Goal: Find specific page/section: Find specific page/section

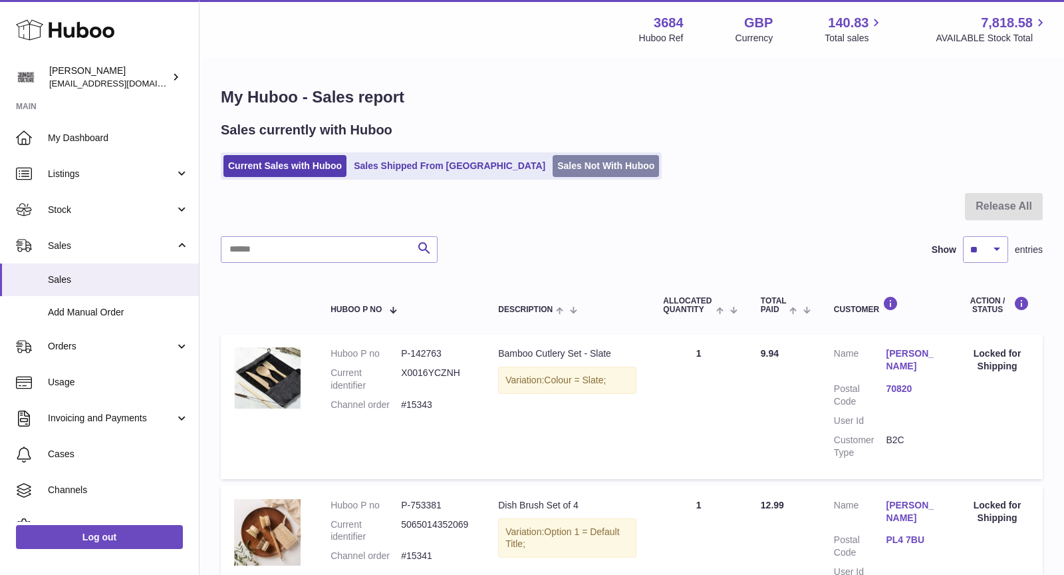
click at [553, 164] on link "Sales Not With Huboo" at bounding box center [606, 166] width 106 height 22
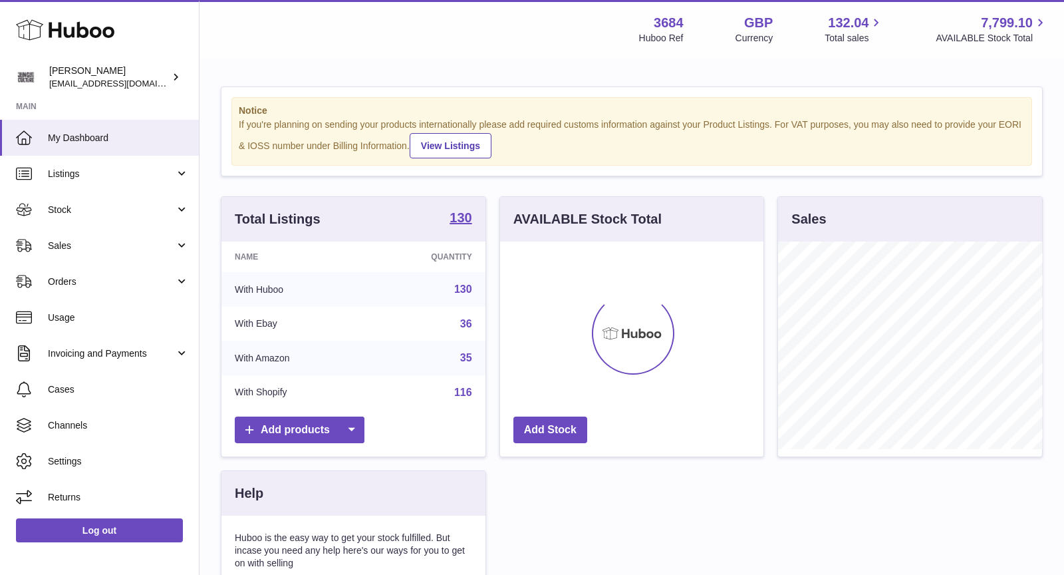
scroll to position [207, 264]
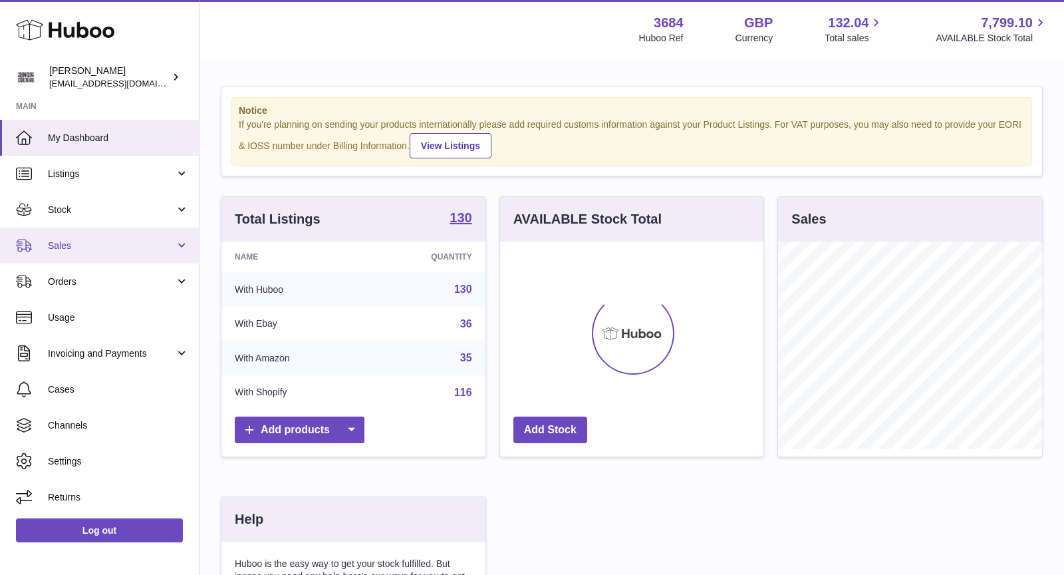
click at [104, 241] on span "Sales" at bounding box center [111, 246] width 127 height 13
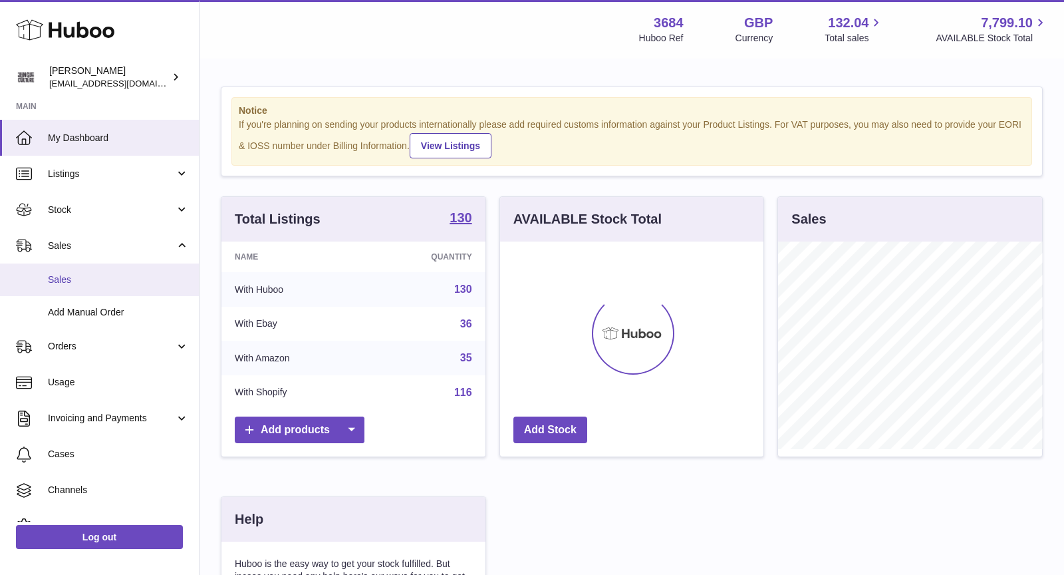
click at [104, 275] on span "Sales" at bounding box center [118, 279] width 141 height 13
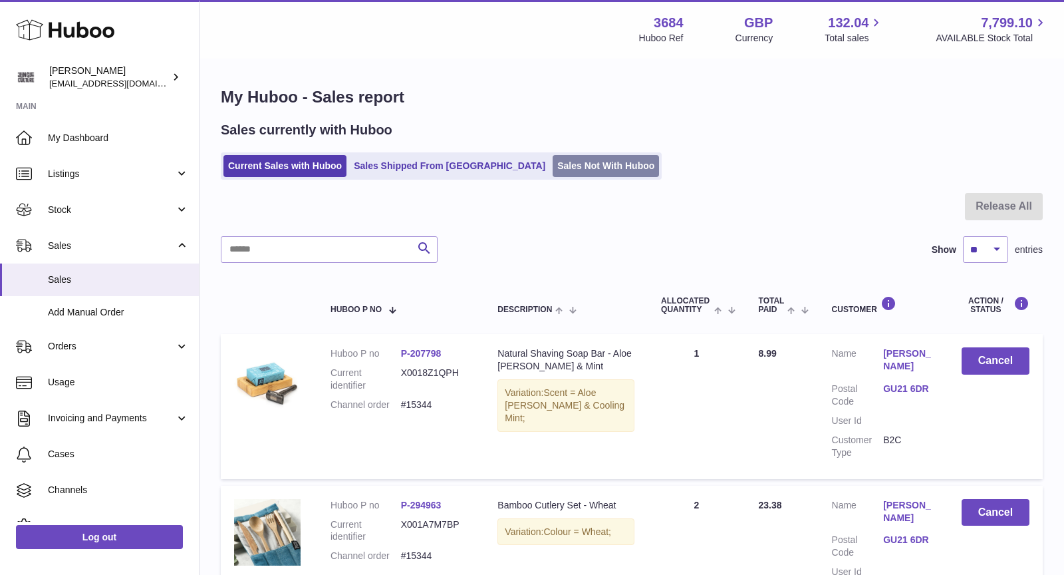
click at [560, 165] on link "Sales Not With Huboo" at bounding box center [606, 166] width 106 height 22
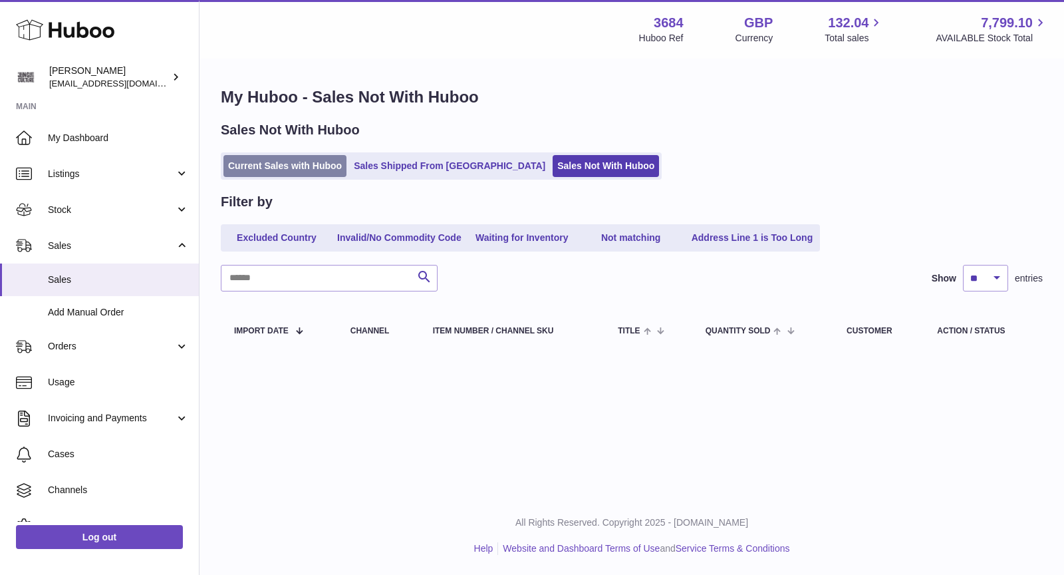
click at [279, 160] on link "Current Sales with Huboo" at bounding box center [285, 166] width 123 height 22
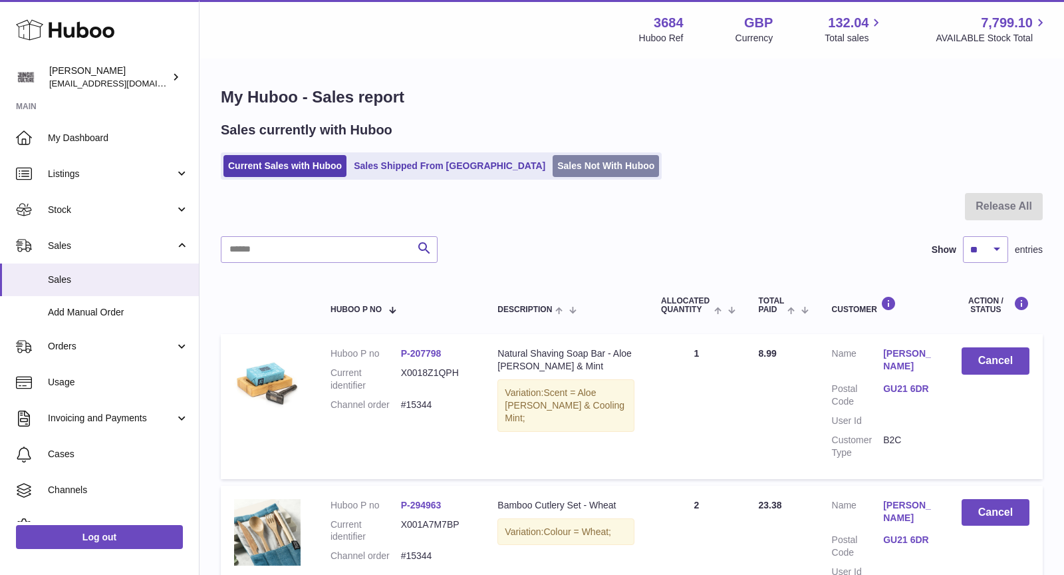
click at [553, 170] on link "Sales Not With Huboo" at bounding box center [606, 166] width 106 height 22
